Goal: Use online tool/utility: Utilize a website feature to perform a specific function

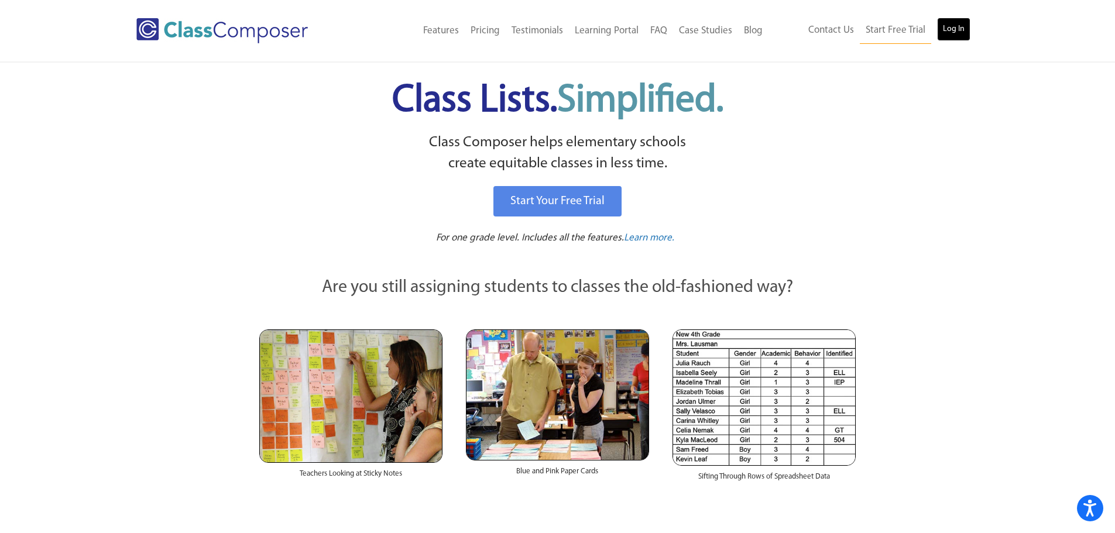
click at [959, 33] on link "Log In" at bounding box center [953, 29] width 33 height 23
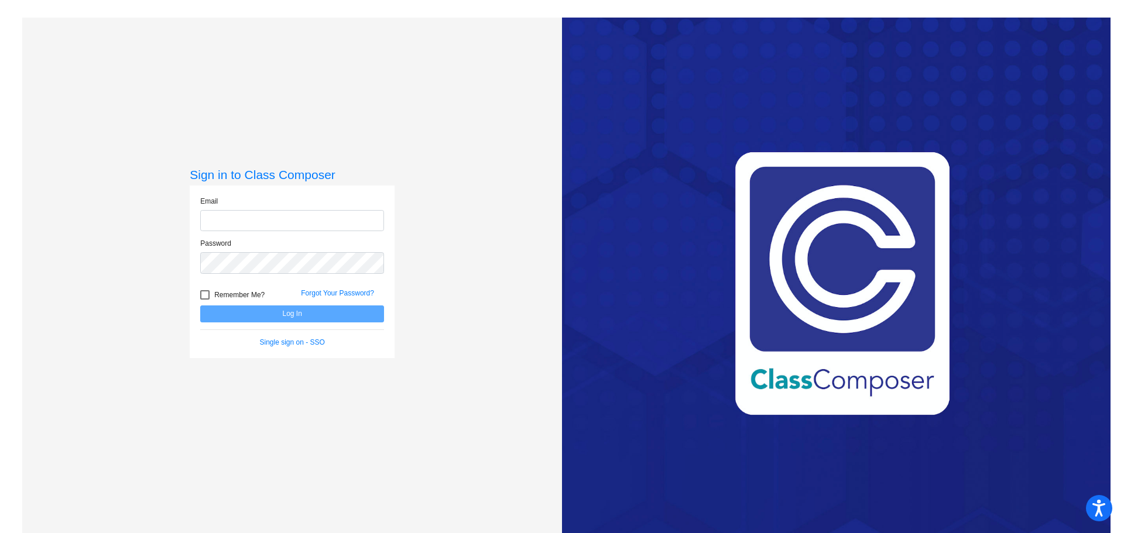
type input "meiasha.harris@irsd.k12.de.us"
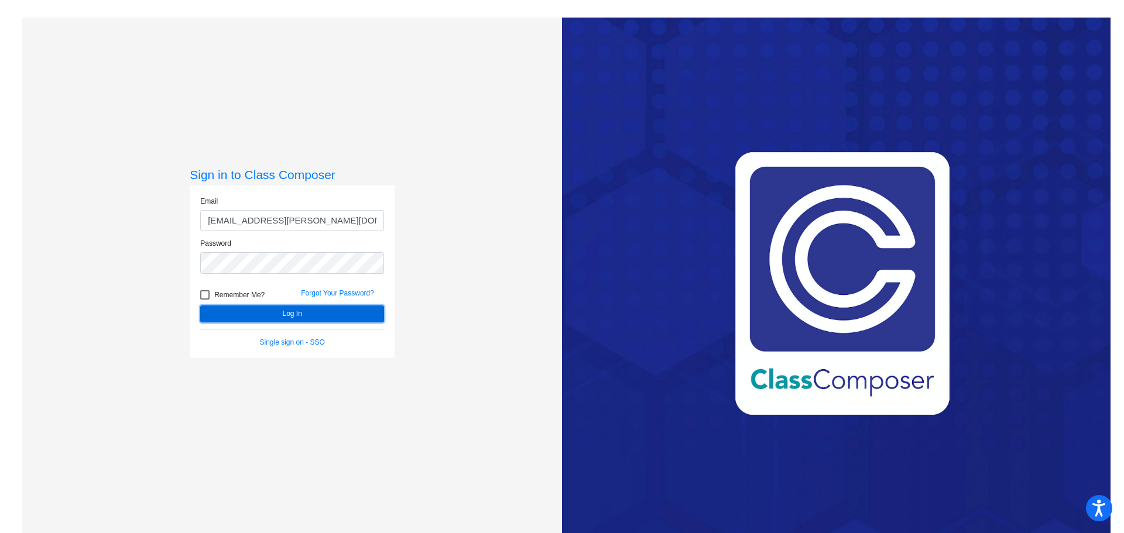
click at [325, 308] on button "Log In" at bounding box center [292, 314] width 184 height 17
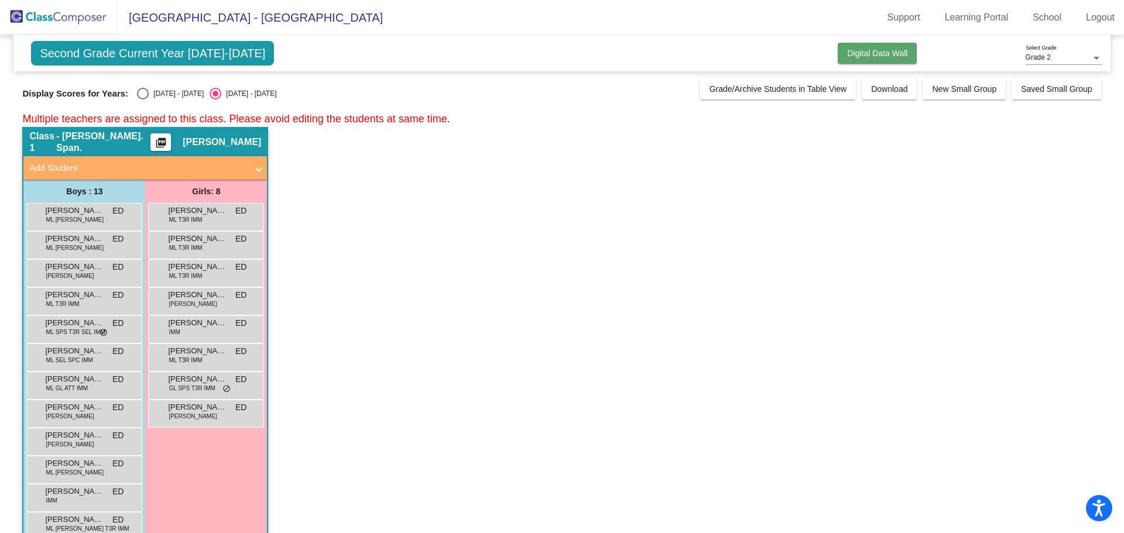
click at [878, 60] on button "Digital Data Wall" at bounding box center [877, 53] width 79 height 21
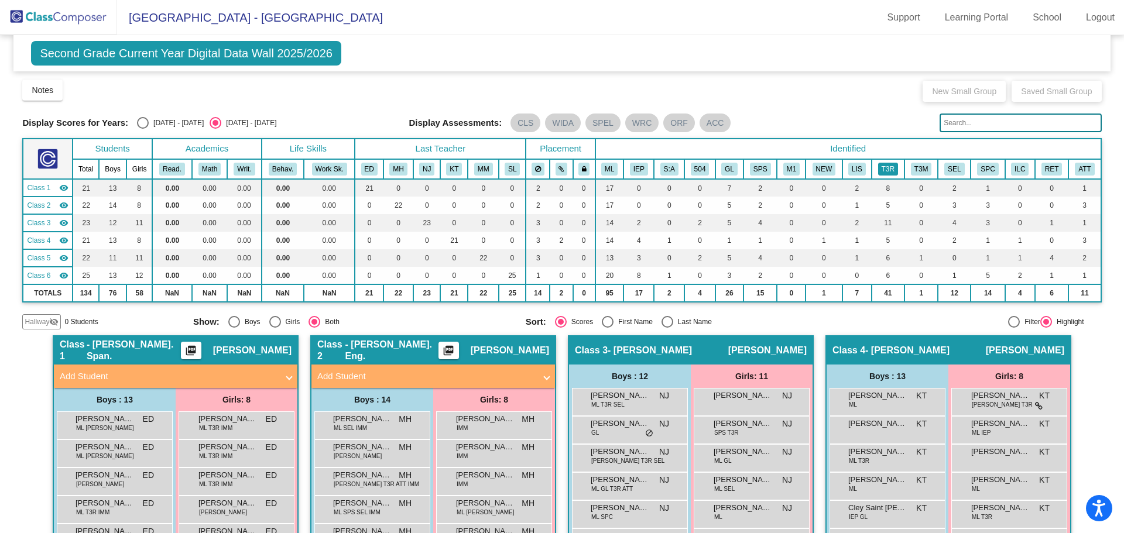
click at [878, 171] on button "T3R" at bounding box center [888, 169] width 20 height 13
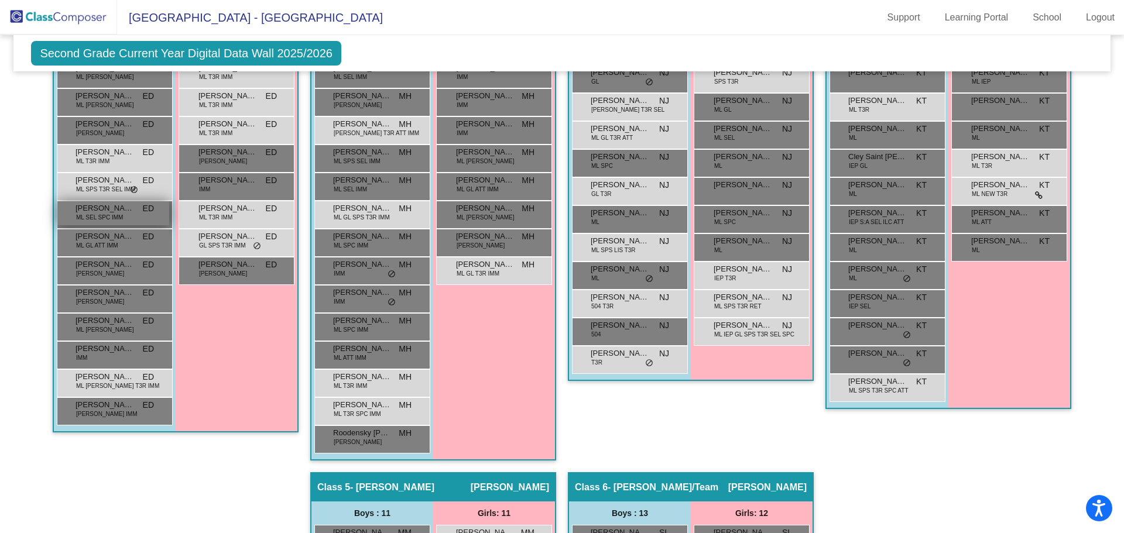
scroll to position [293, 0]
